Goal: Answer question/provide support: Share knowledge or assist other users

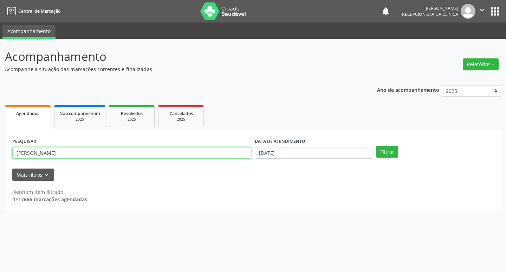
drag, startPoint x: 0, startPoint y: 0, endPoint x: 76, endPoint y: 154, distance: 171.3
click at [76, 154] on input "[PERSON_NAME]" at bounding box center [131, 153] width 239 height 12
type input "r"
click at [69, 151] on input "text" at bounding box center [131, 153] width 239 height 12
type input "ivoneide"
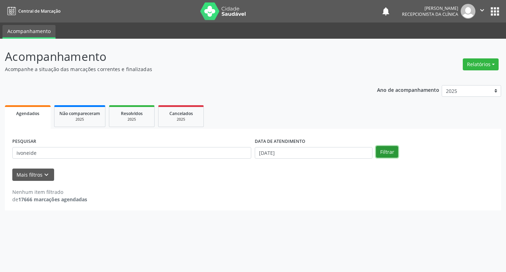
click at [386, 156] on button "Filtrar" at bounding box center [387, 152] width 22 height 12
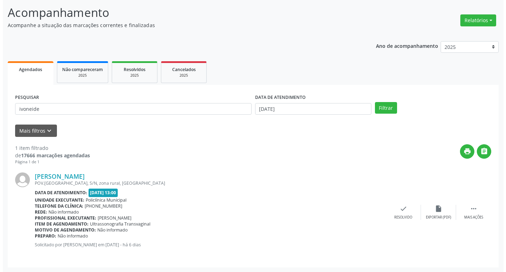
scroll to position [44, 0]
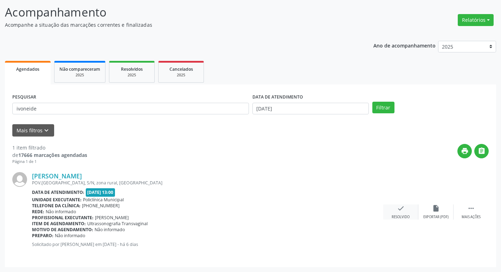
click at [408, 205] on div "check Resolvido" at bounding box center [400, 211] width 35 height 15
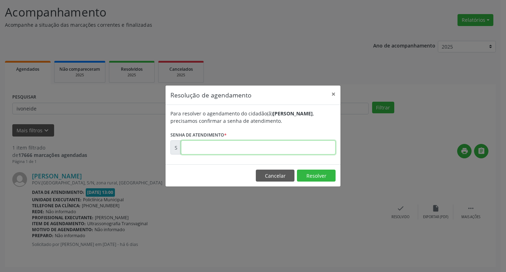
click at [311, 148] on input "text" at bounding box center [258, 147] width 155 height 14
type input "00173035"
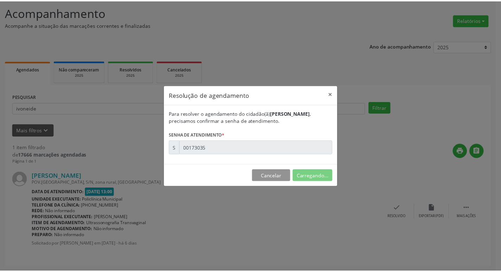
scroll to position [0, 0]
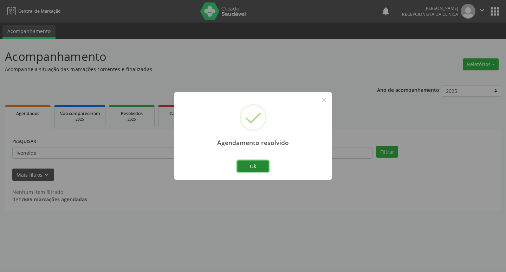
click at [248, 165] on button "Ok" at bounding box center [253, 166] width 32 height 12
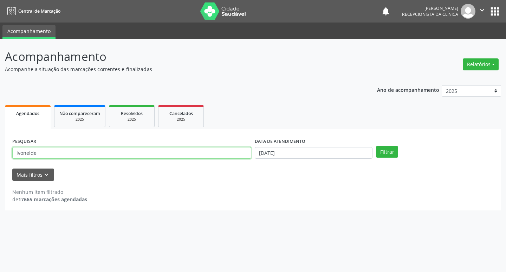
click at [128, 152] on input "ivoneide" at bounding box center [131, 153] width 239 height 12
type input "i"
type input "magnolia"
click at [390, 148] on button "Filtrar" at bounding box center [387, 152] width 22 height 12
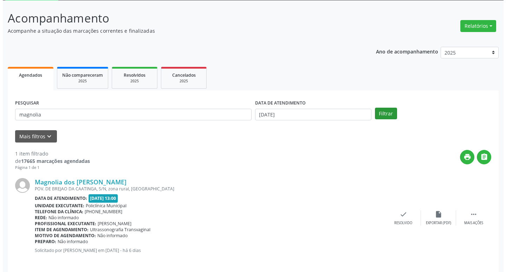
scroll to position [44, 0]
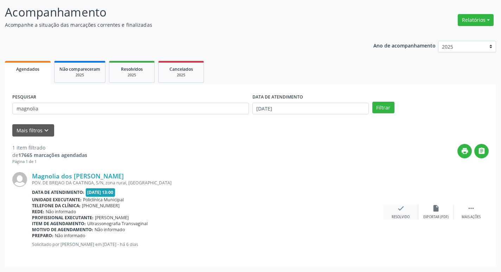
click at [406, 213] on div "check Resolvido" at bounding box center [400, 211] width 35 height 15
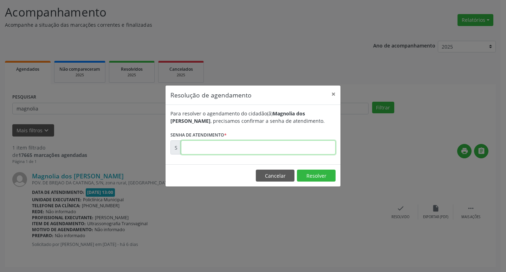
click at [286, 147] on input "text" at bounding box center [258, 147] width 155 height 14
type input "00173038"
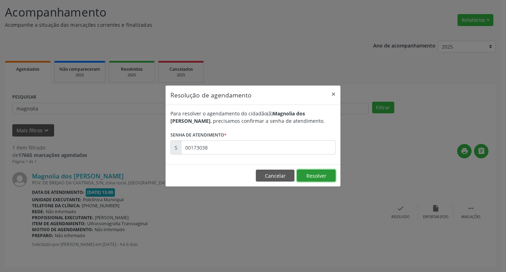
click at [323, 178] on button "Resolver" at bounding box center [316, 175] width 39 height 12
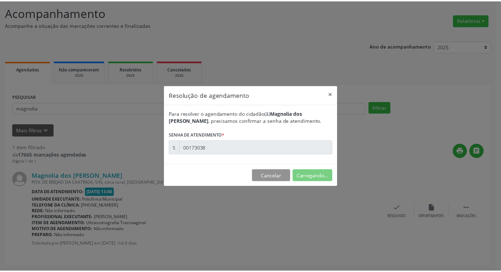
scroll to position [0, 0]
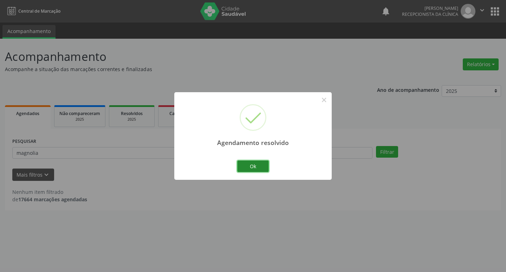
click at [255, 168] on button "Ok" at bounding box center [253, 166] width 32 height 12
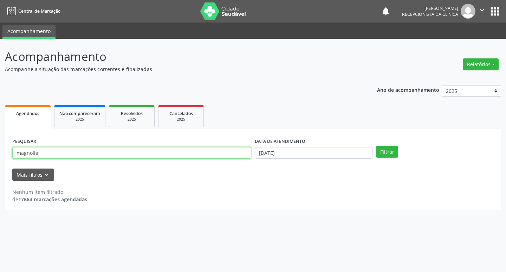
click at [99, 154] on input "magnolia" at bounding box center [131, 153] width 239 height 12
type input "m"
type input "lucimar"
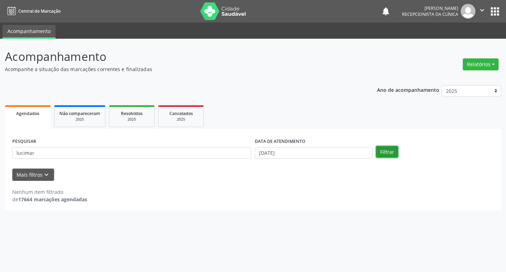
click at [391, 156] on button "Filtrar" at bounding box center [387, 152] width 22 height 12
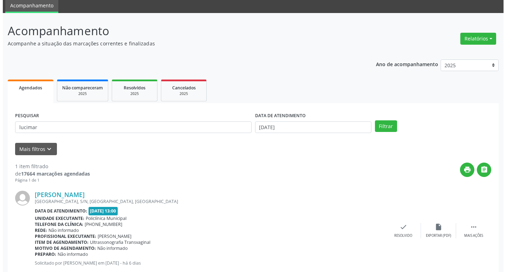
scroll to position [44, 0]
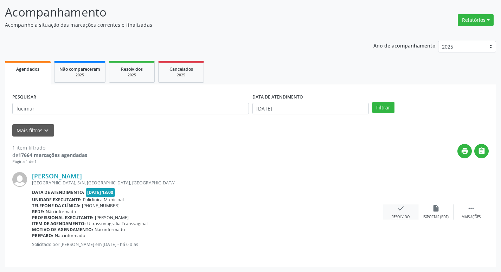
click at [406, 212] on div "check Resolvido" at bounding box center [400, 211] width 35 height 15
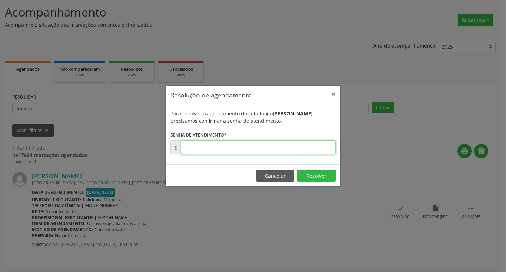
click at [260, 147] on input "text" at bounding box center [258, 147] width 155 height 14
type input "00173066"
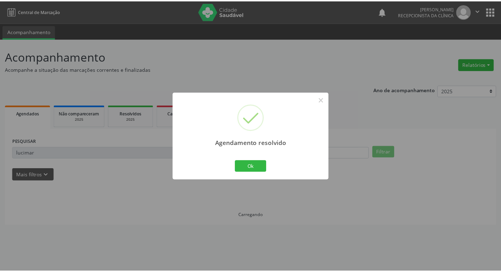
scroll to position [0, 0]
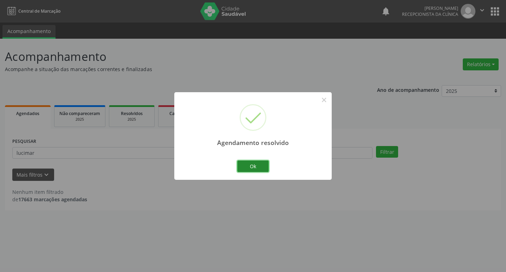
click at [258, 162] on button "Ok" at bounding box center [253, 166] width 32 height 12
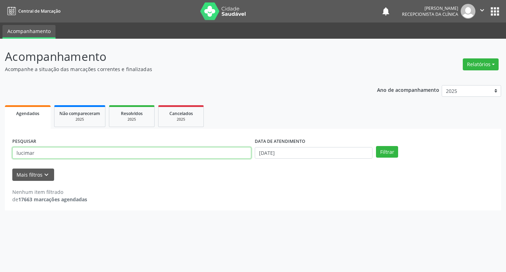
click at [80, 150] on input "lucimar" at bounding box center [131, 153] width 239 height 12
type input "l"
type input "nivan"
click at [392, 151] on button "Filtrar" at bounding box center [387, 152] width 22 height 12
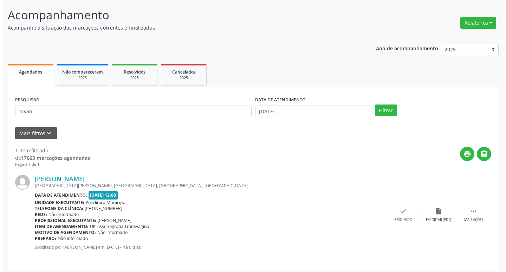
scroll to position [44, 0]
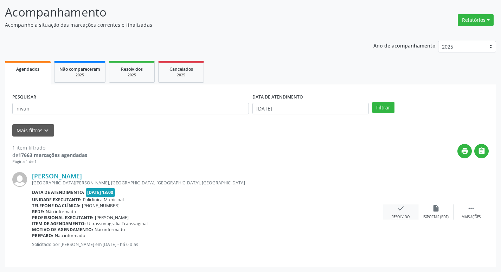
click at [405, 212] on div "check Resolvido" at bounding box center [400, 211] width 35 height 15
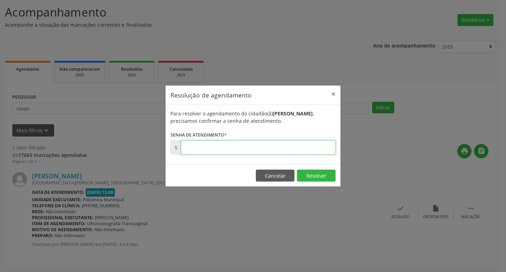
click at [232, 147] on input "text" at bounding box center [258, 147] width 155 height 14
type input "00173065"
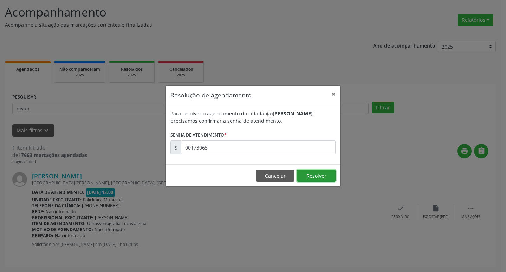
click at [305, 171] on button "Resolver" at bounding box center [316, 175] width 39 height 12
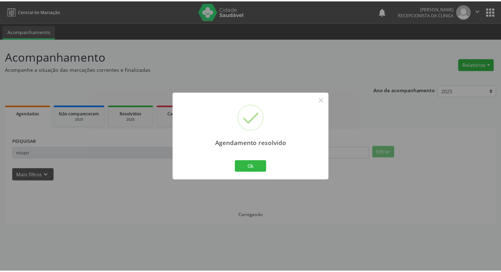
scroll to position [0, 0]
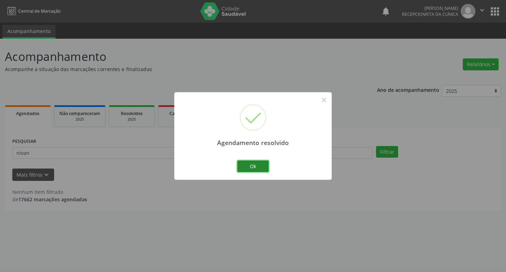
click at [267, 167] on button "Ok" at bounding box center [253, 166] width 32 height 12
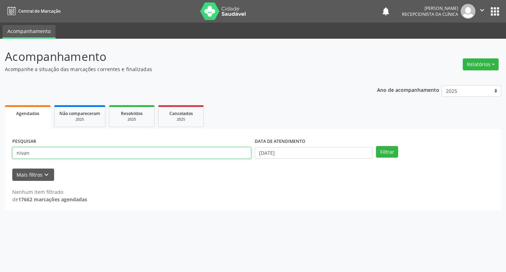
click at [50, 152] on input "nivan" at bounding box center [131, 153] width 239 height 12
type input "n"
type input "leticia"
click at [383, 153] on button "Filtrar" at bounding box center [387, 152] width 22 height 12
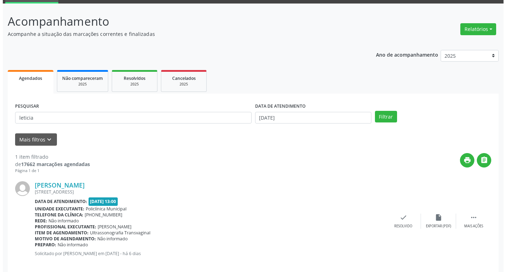
scroll to position [44, 0]
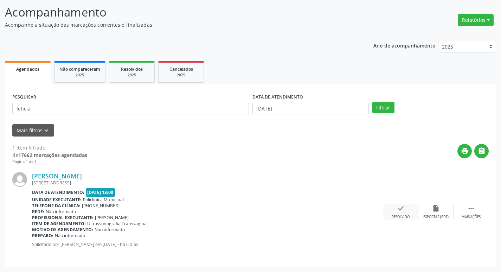
click at [399, 208] on icon "check" at bounding box center [401, 208] width 8 height 8
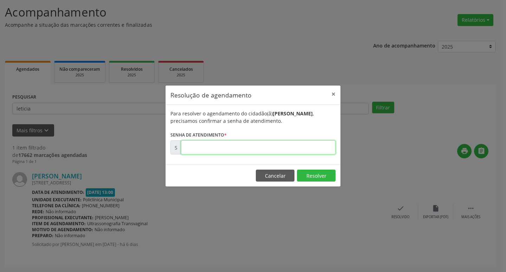
click at [227, 151] on input "text" at bounding box center [258, 147] width 155 height 14
type input "00173208"
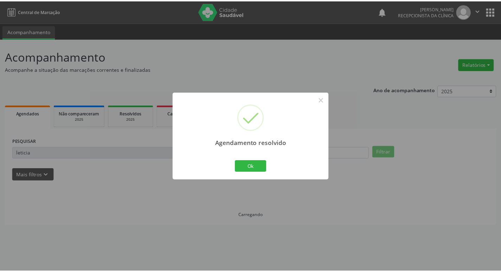
scroll to position [0, 0]
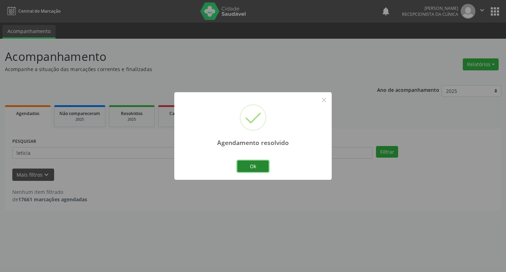
click at [251, 165] on button "Ok" at bounding box center [253, 166] width 32 height 12
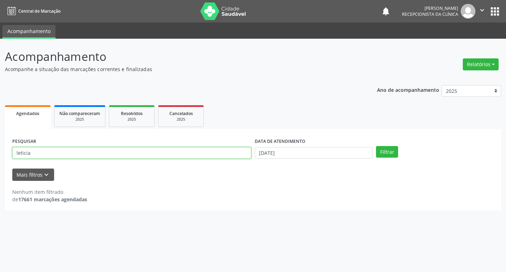
click at [153, 155] on input "leticia" at bounding box center [131, 153] width 239 height 12
type input "l"
type input "[PERSON_NAME]"
click at [395, 151] on button "Filtrar" at bounding box center [387, 152] width 22 height 12
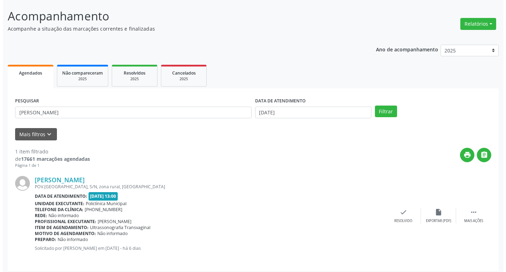
scroll to position [44, 0]
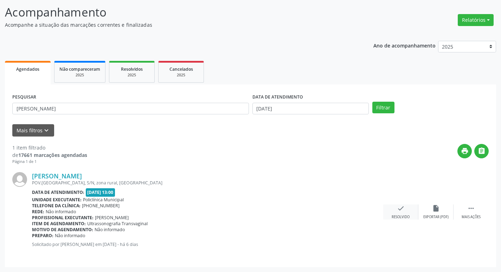
click at [395, 210] on div "check Resolvido" at bounding box center [400, 211] width 35 height 15
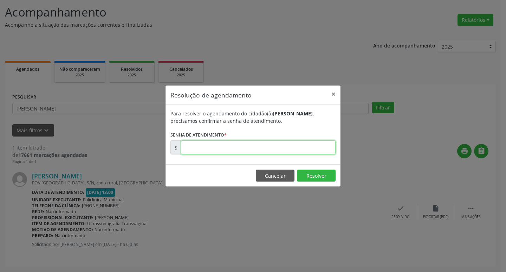
click at [294, 148] on input "text" at bounding box center [258, 147] width 155 height 14
type input "00173041"
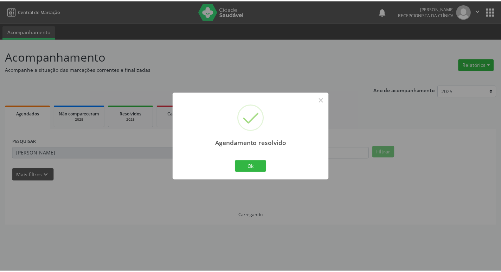
scroll to position [0, 0]
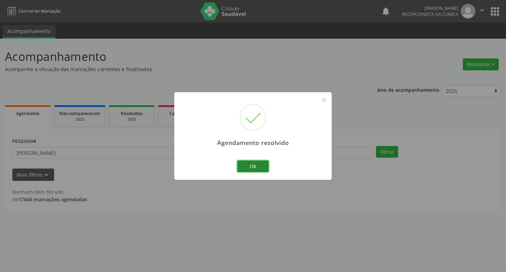
click at [251, 169] on button "Ok" at bounding box center [253, 166] width 32 height 12
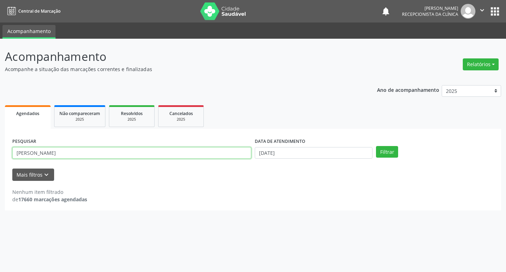
click at [139, 155] on input "[PERSON_NAME]" at bounding box center [131, 153] width 239 height 12
type input "a"
type input "hellen"
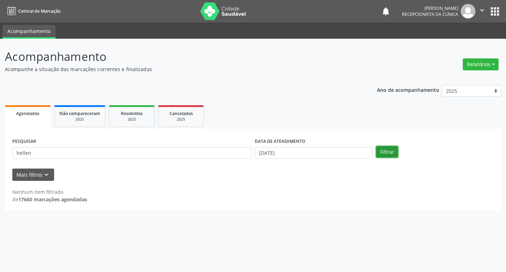
click at [380, 149] on button "Filtrar" at bounding box center [387, 152] width 22 height 12
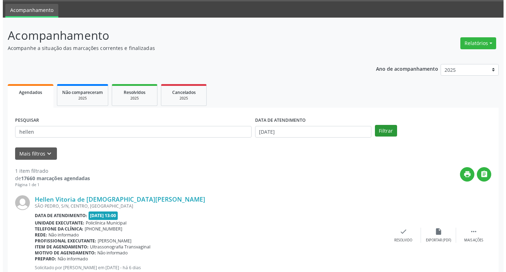
scroll to position [44, 0]
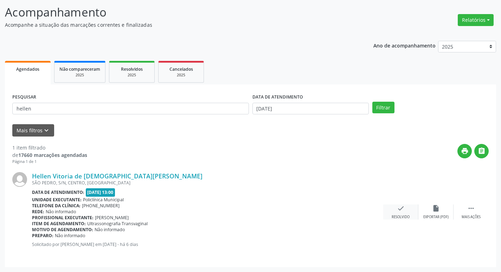
click at [408, 215] on div "Resolvido" at bounding box center [400, 216] width 18 height 5
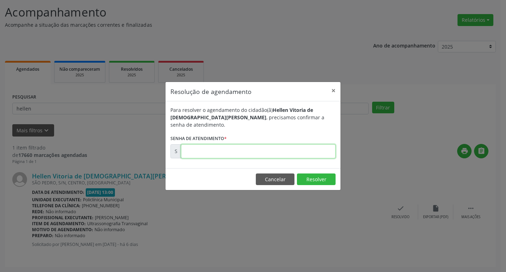
click at [305, 147] on input "text" at bounding box center [258, 151] width 155 height 14
type input "00173049"
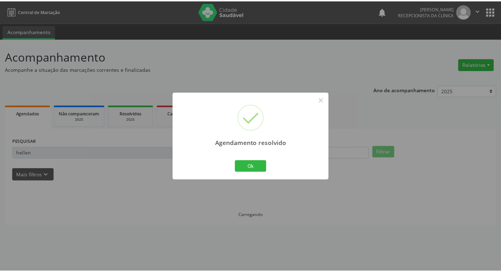
scroll to position [0, 0]
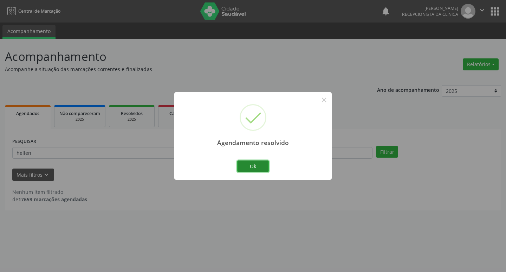
click at [260, 164] on button "Ok" at bounding box center [253, 166] width 32 height 12
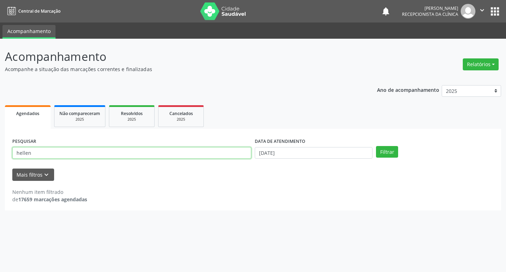
click at [51, 150] on input "hellen" at bounding box center [131, 153] width 239 height 12
type input "h"
type input ","
type input "marilucia"
click at [376, 146] on button "Filtrar" at bounding box center [387, 152] width 22 height 12
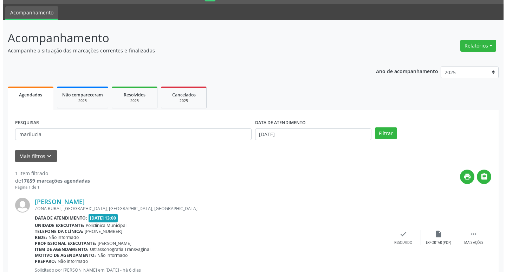
scroll to position [44, 0]
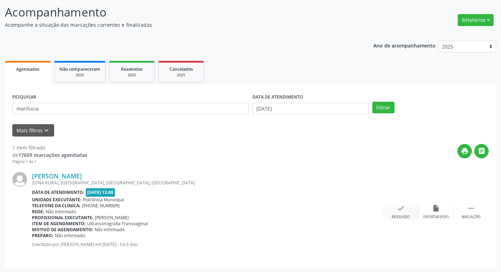
click at [403, 212] on div "check Resolvido" at bounding box center [400, 211] width 35 height 15
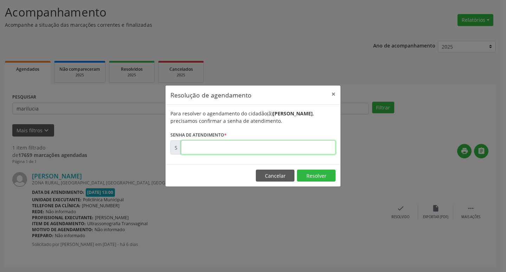
click at [276, 146] on input "text" at bounding box center [258, 147] width 155 height 14
type input "00173063"
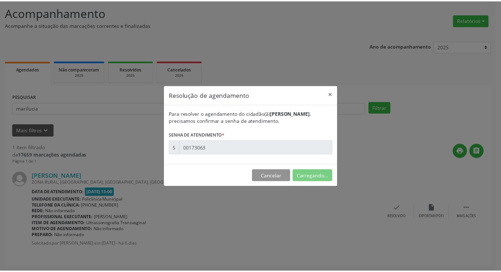
scroll to position [0, 0]
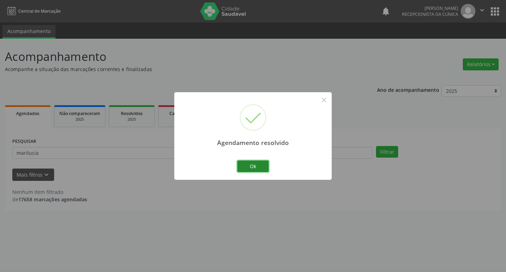
click at [259, 162] on button "Ok" at bounding box center [253, 166] width 32 height 12
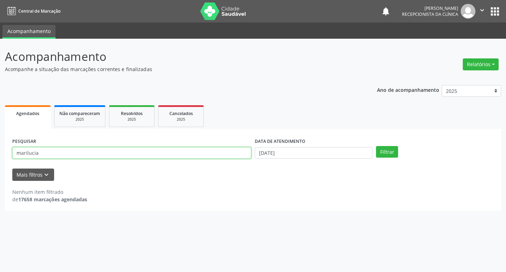
click at [119, 148] on input "marilucia" at bounding box center [131, 153] width 239 height 12
click at [119, 156] on input "marilucia" at bounding box center [131, 153] width 239 height 12
type input "m"
type input "irandi"
click at [380, 151] on button "Filtrar" at bounding box center [387, 152] width 22 height 12
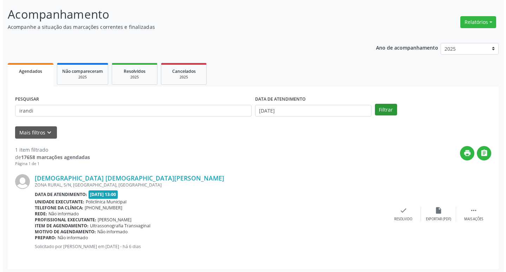
scroll to position [44, 0]
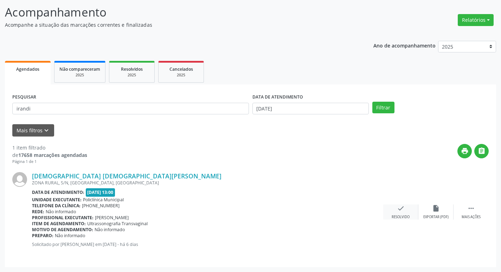
click at [406, 215] on div "Resolvido" at bounding box center [400, 216] width 18 height 5
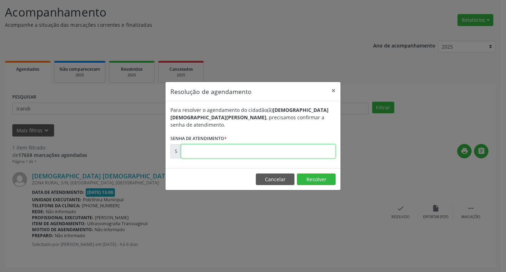
click at [306, 148] on input "text" at bounding box center [258, 151] width 155 height 14
type input "00173052"
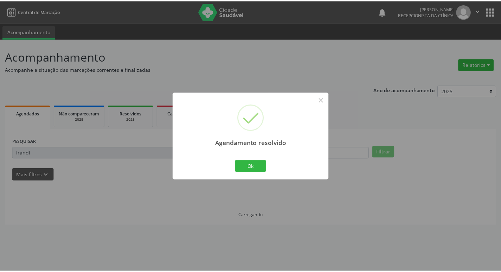
scroll to position [0, 0]
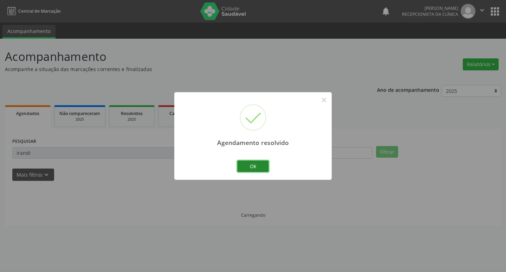
click at [267, 163] on button "Ok" at bounding box center [253, 166] width 32 height 12
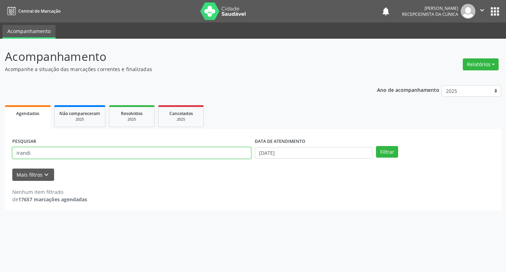
click at [69, 154] on input "irandi" at bounding box center [131, 153] width 239 height 12
type input "i"
type input "elza casseano"
click at [376, 146] on button "Filtrar" at bounding box center [387, 152] width 22 height 12
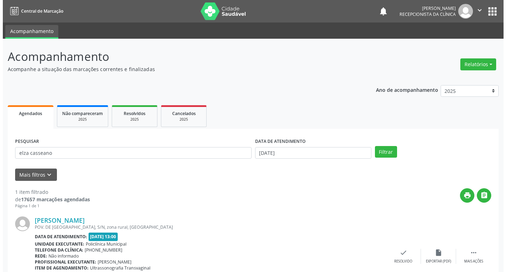
scroll to position [44, 0]
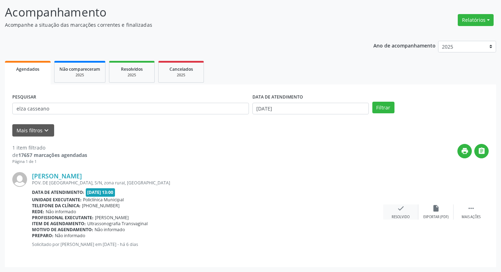
click at [394, 207] on div "check Resolvido" at bounding box center [400, 211] width 35 height 15
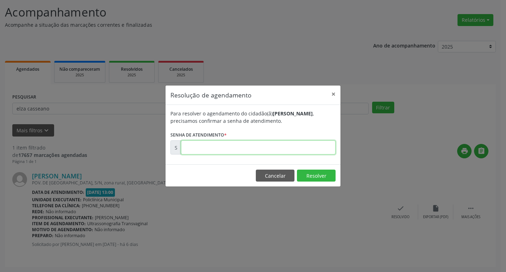
click at [285, 147] on input "text" at bounding box center [258, 147] width 155 height 14
type input "00173057"
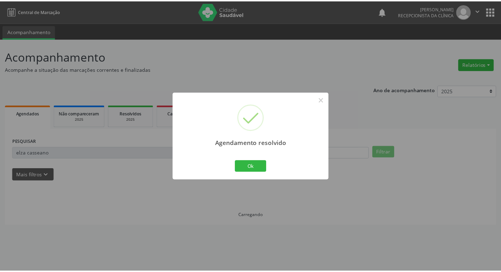
scroll to position [0, 0]
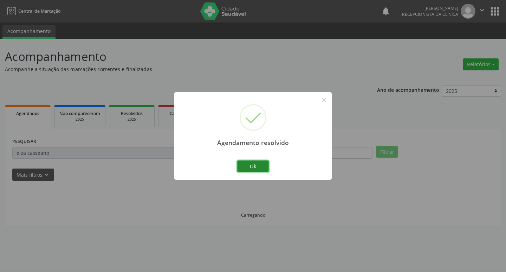
click at [263, 165] on button "Ok" at bounding box center [253, 166] width 32 height 12
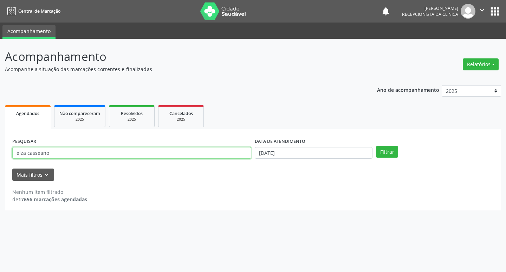
click at [142, 150] on input "elza casseano" at bounding box center [131, 153] width 239 height 12
type input "e"
type input "ozimaria"
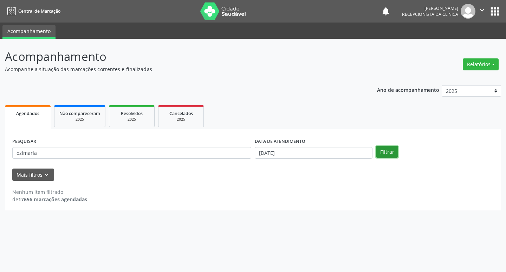
click at [390, 149] on button "Filtrar" at bounding box center [387, 152] width 22 height 12
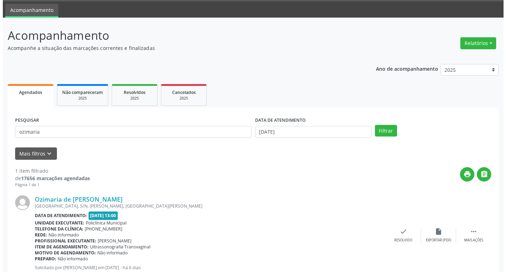
scroll to position [44, 0]
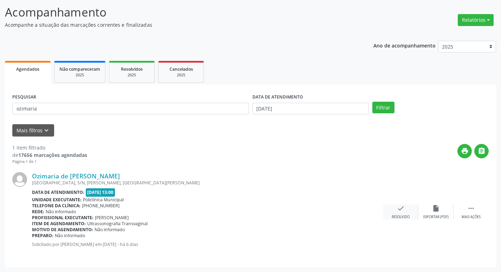
click at [406, 207] on div "check Resolvido" at bounding box center [400, 211] width 35 height 15
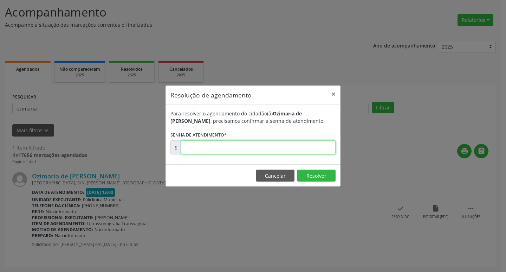
click at [286, 147] on input "text" at bounding box center [258, 147] width 155 height 14
type input "00173602"
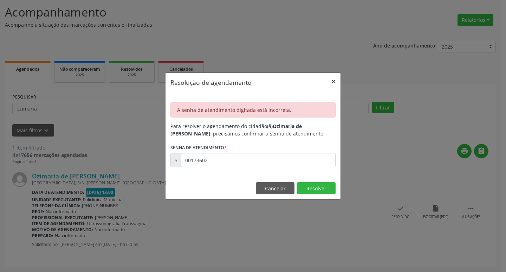
click at [335, 80] on button "×" at bounding box center [333, 81] width 14 height 17
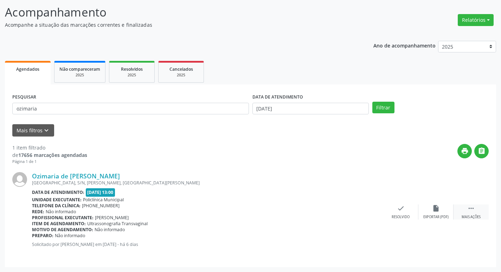
click at [460, 212] on div " Mais ações" at bounding box center [470, 211] width 35 height 15
click at [371, 211] on div "print Imprimir" at bounding box center [365, 211] width 35 height 15
click at [298, 210] on icon "check" at bounding box center [295, 208] width 8 height 8
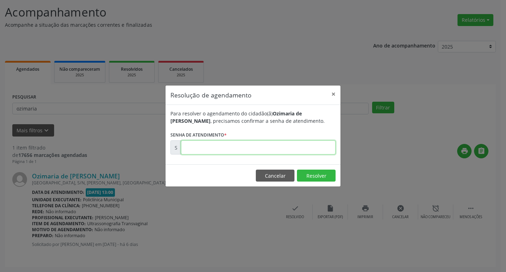
click at [252, 150] on input "text" at bounding box center [258, 147] width 155 height 14
type input "00173055"
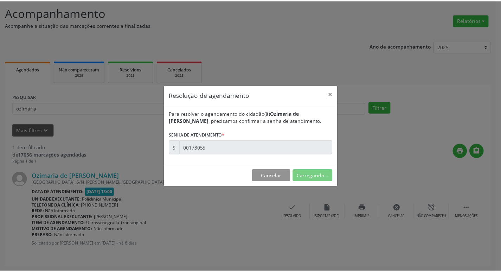
scroll to position [0, 0]
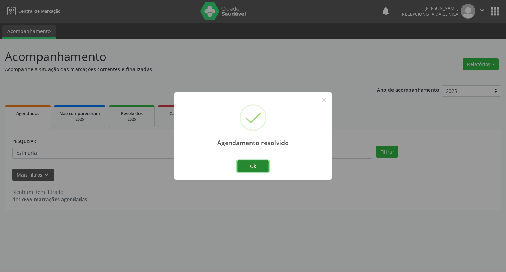
click at [261, 165] on button "Ok" at bounding box center [253, 166] width 32 height 12
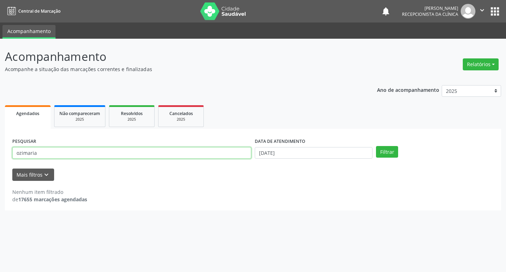
drag, startPoint x: 78, startPoint y: 151, endPoint x: 80, endPoint y: 155, distance: 4.4
click at [80, 152] on input "ozimaria" at bounding box center [131, 153] width 239 height 12
type input "o"
type input "cleide"
click at [376, 146] on button "Filtrar" at bounding box center [387, 152] width 22 height 12
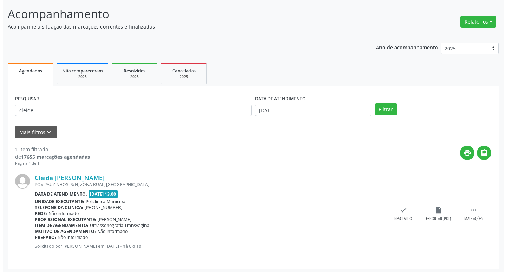
scroll to position [44, 0]
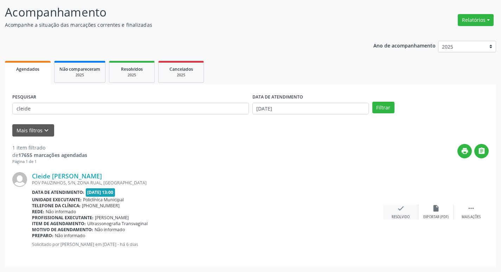
click at [398, 212] on icon "check" at bounding box center [401, 208] width 8 height 8
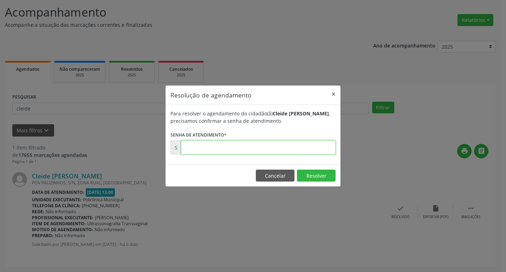
click at [286, 146] on input "text" at bounding box center [258, 147] width 155 height 14
type input "00173061"
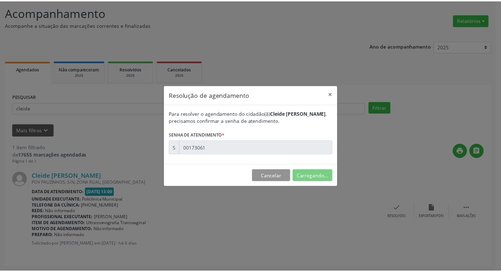
scroll to position [0, 0]
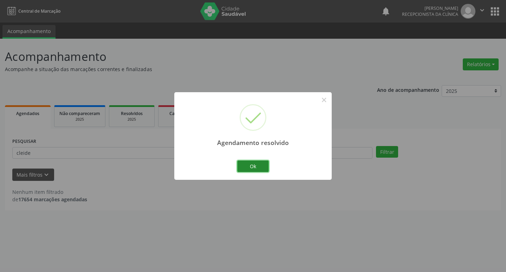
click at [260, 167] on button "Ok" at bounding box center [253, 166] width 32 height 12
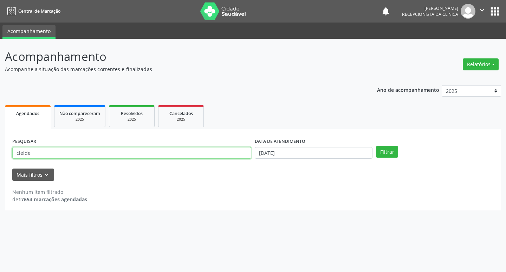
click at [41, 149] on input "cleide" at bounding box center [131, 153] width 239 height 12
type input "c"
type input "rosalina"
click at [376, 146] on button "Filtrar" at bounding box center [387, 152] width 22 height 12
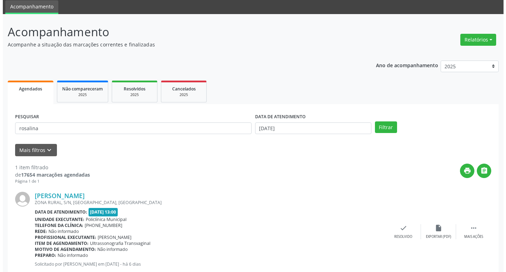
scroll to position [44, 0]
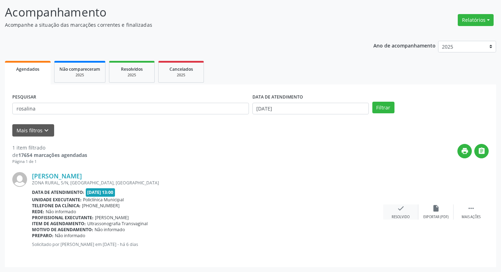
click at [406, 212] on div "check Resolvido" at bounding box center [400, 211] width 35 height 15
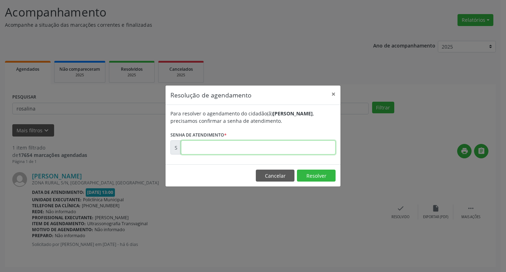
click at [271, 144] on input "text" at bounding box center [258, 147] width 155 height 14
type input "00173043"
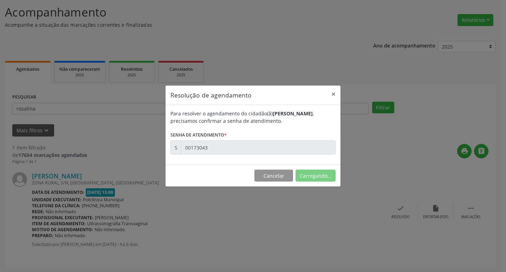
scroll to position [0, 0]
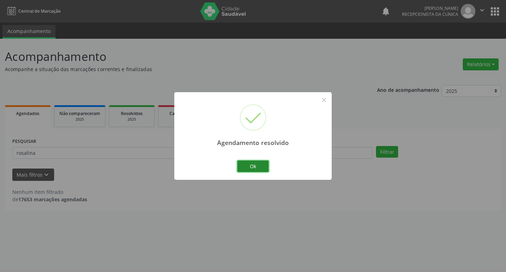
click at [248, 164] on button "Ok" at bounding box center [253, 166] width 32 height 12
